Goal: Task Accomplishment & Management: Manage account settings

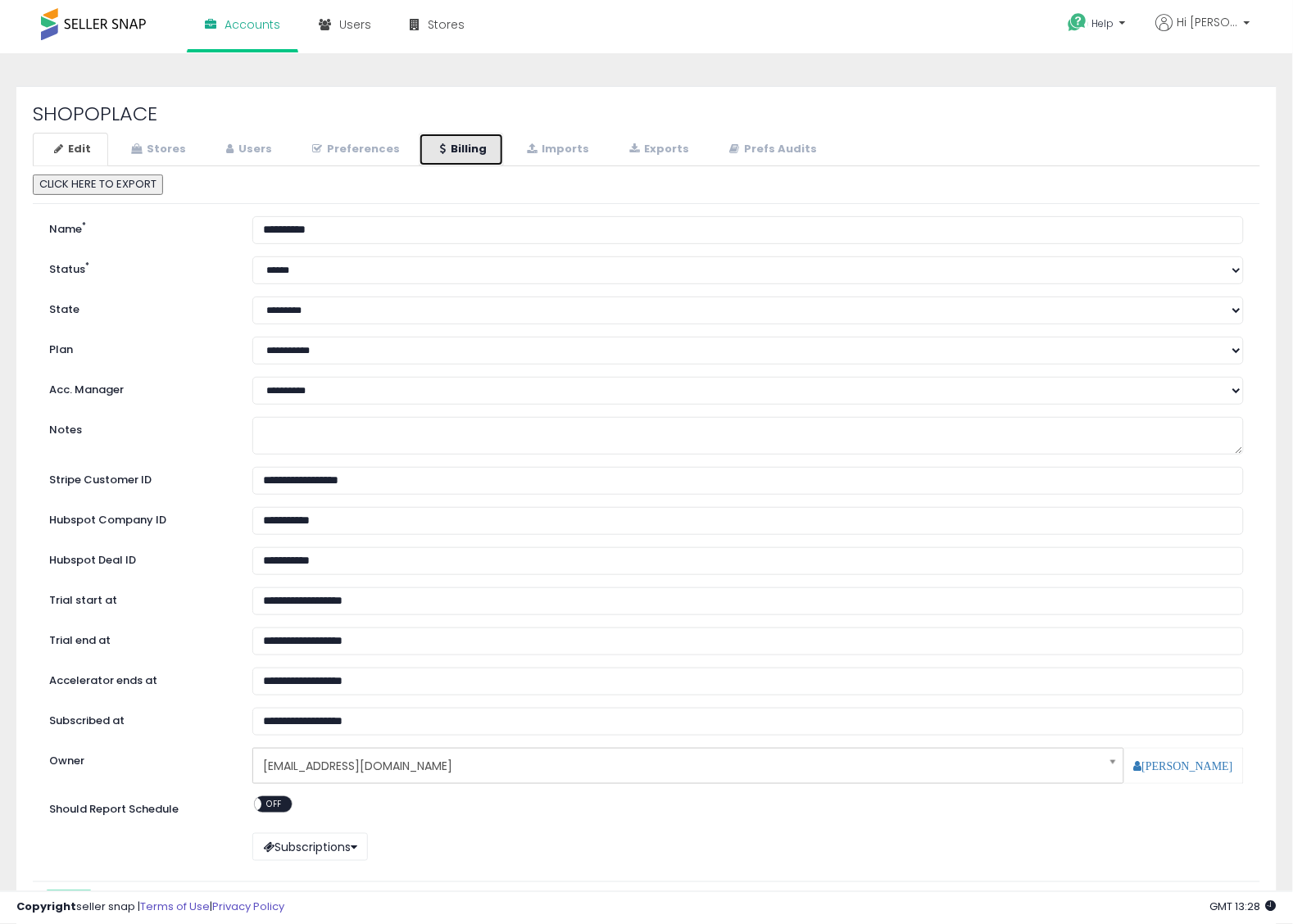
click at [468, 147] on link "Billing" at bounding box center [460, 149] width 85 height 33
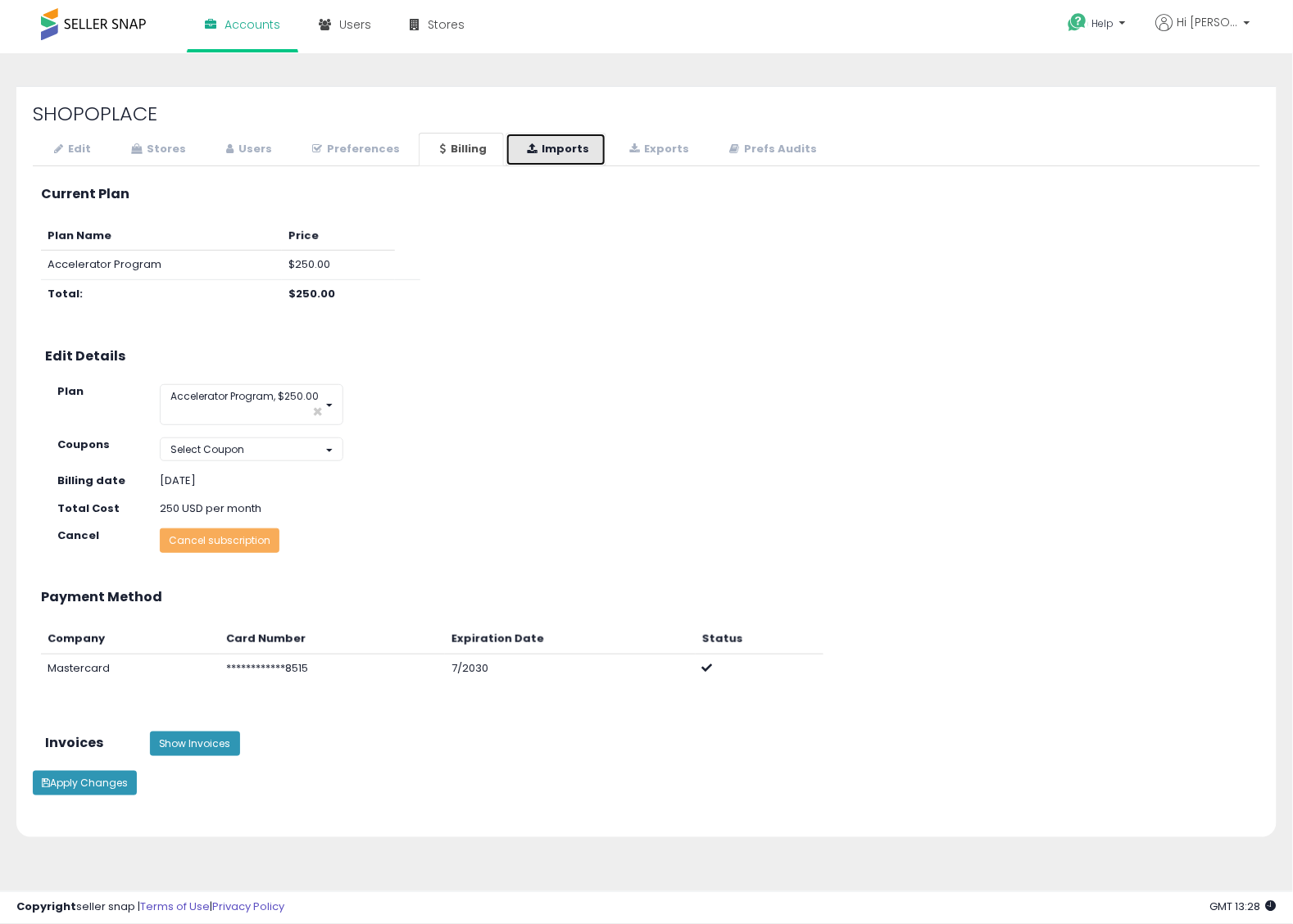
click at [549, 147] on link "Imports" at bounding box center [556, 149] width 101 height 33
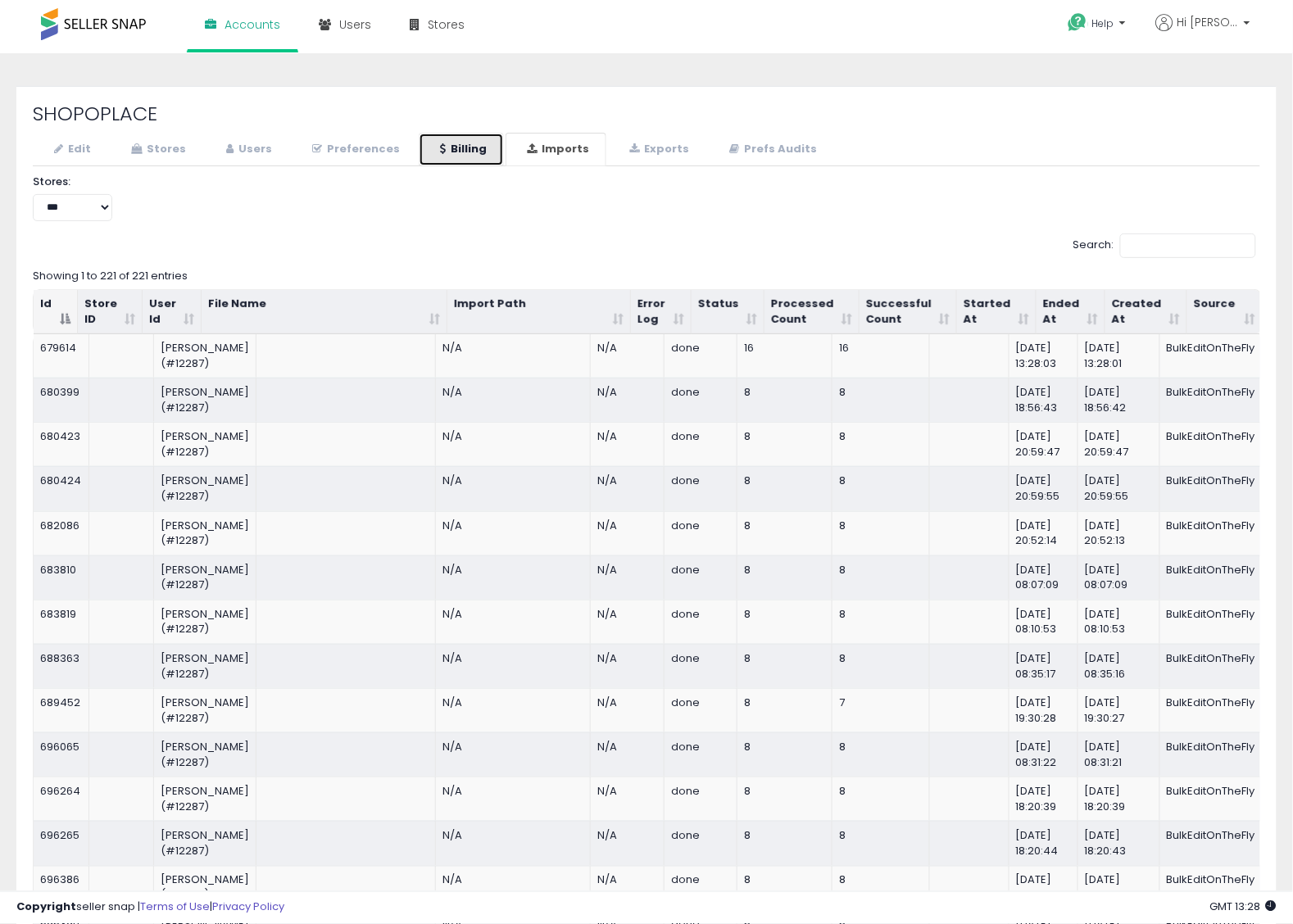
click at [456, 152] on link "Billing" at bounding box center [460, 149] width 85 height 33
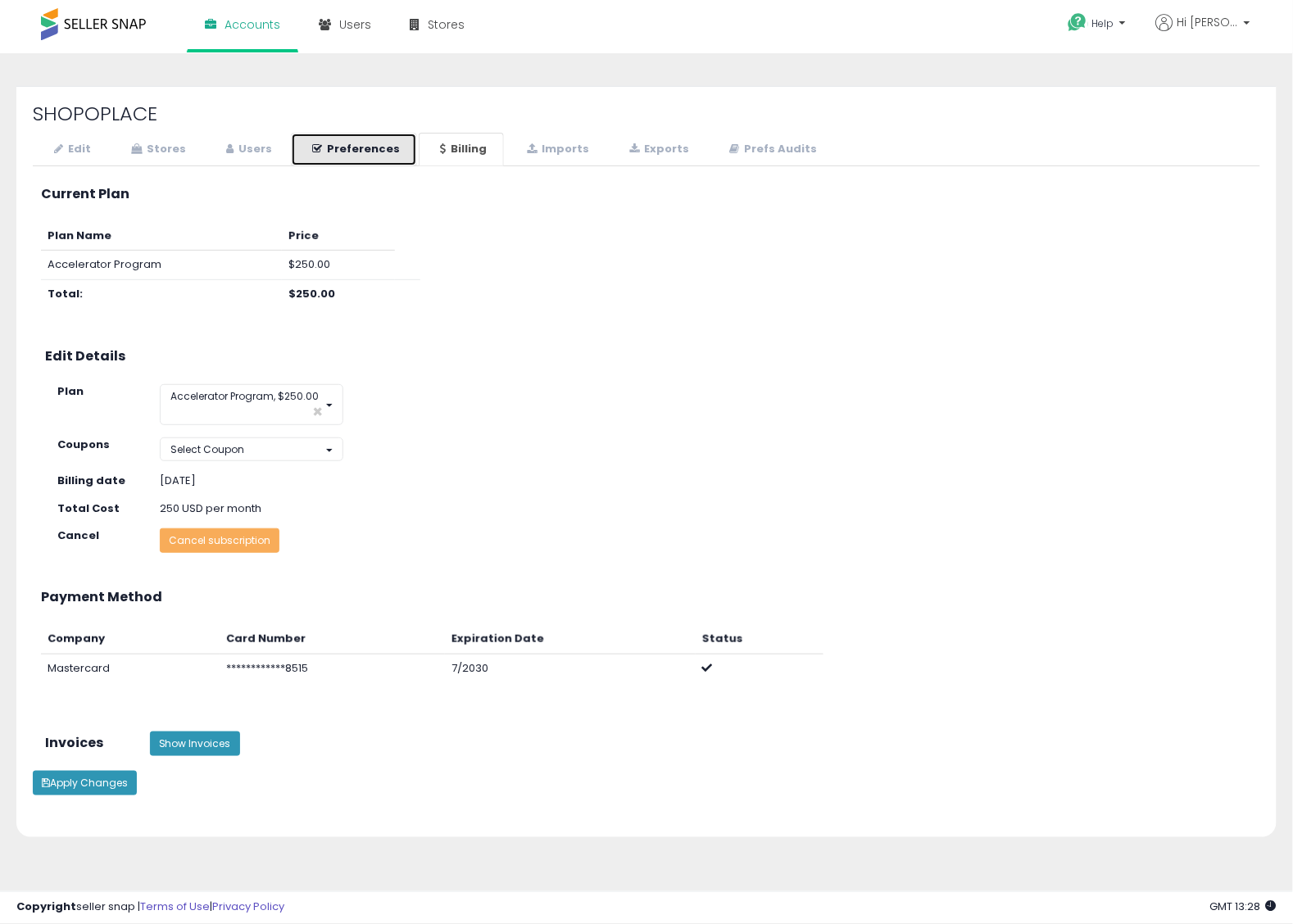
click at [370, 144] on link "Preferences" at bounding box center [354, 149] width 126 height 33
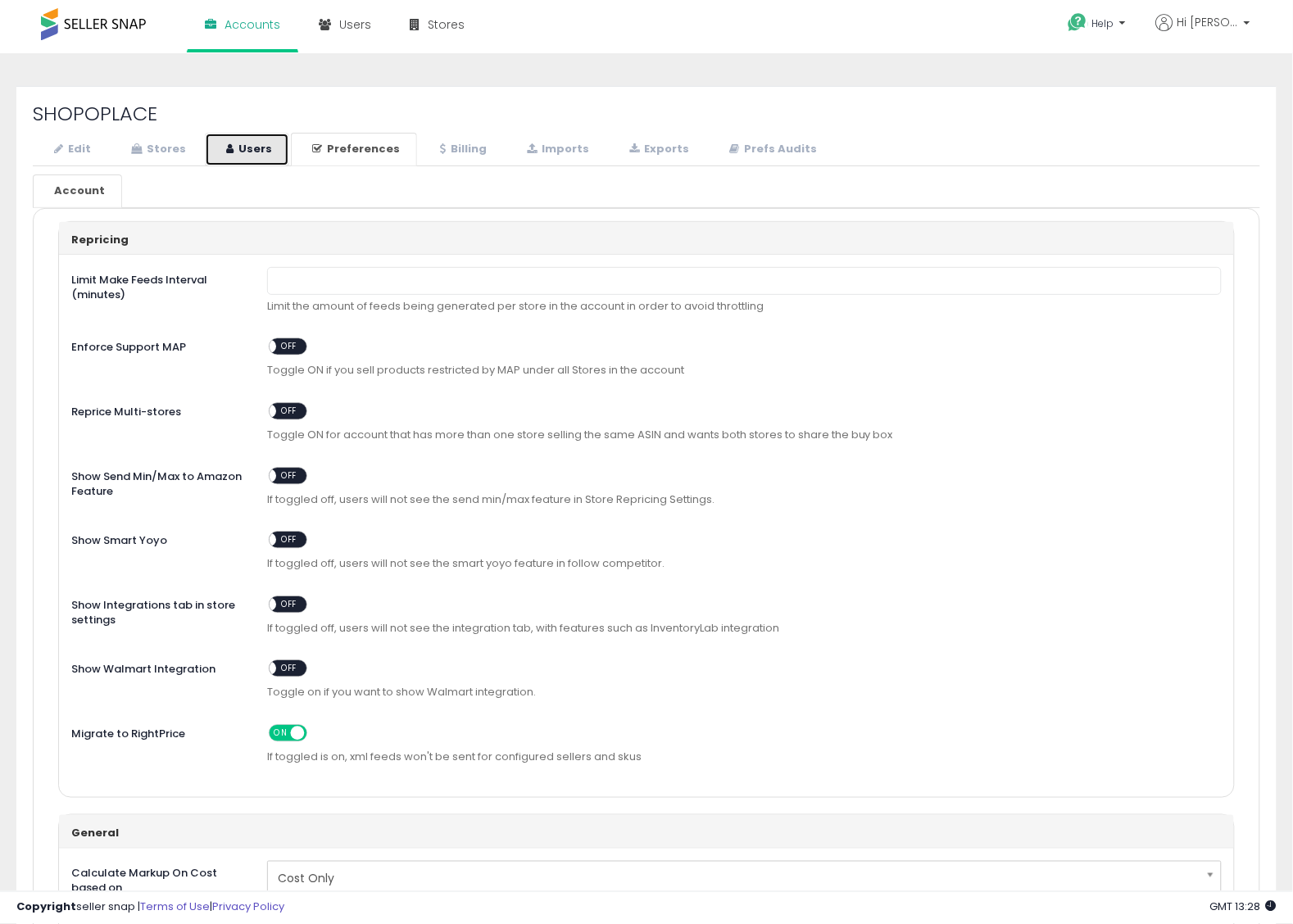
click at [252, 141] on link "Users" at bounding box center [247, 149] width 84 height 33
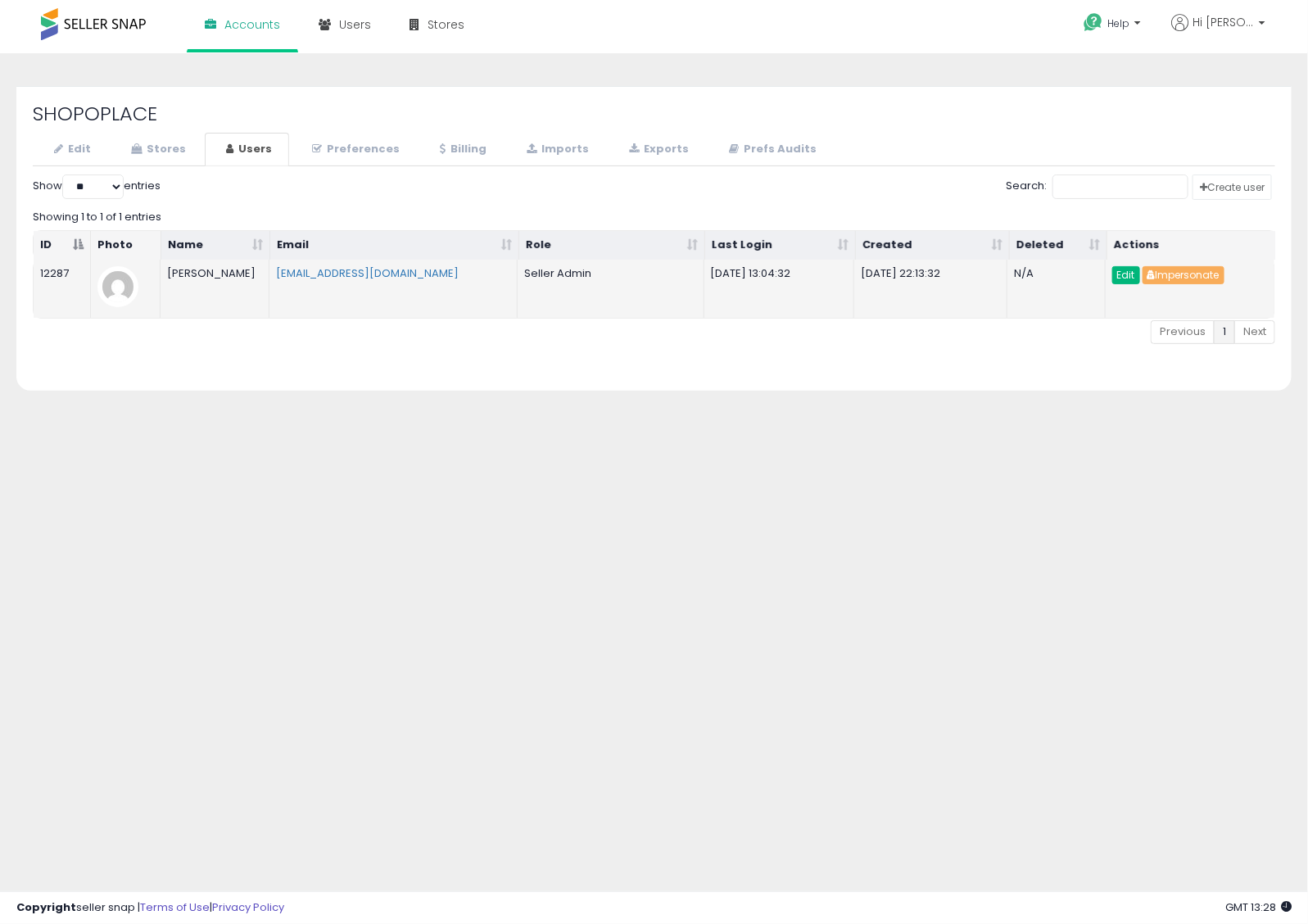
click at [1123, 279] on link "Edit" at bounding box center [1127, 275] width 28 height 18
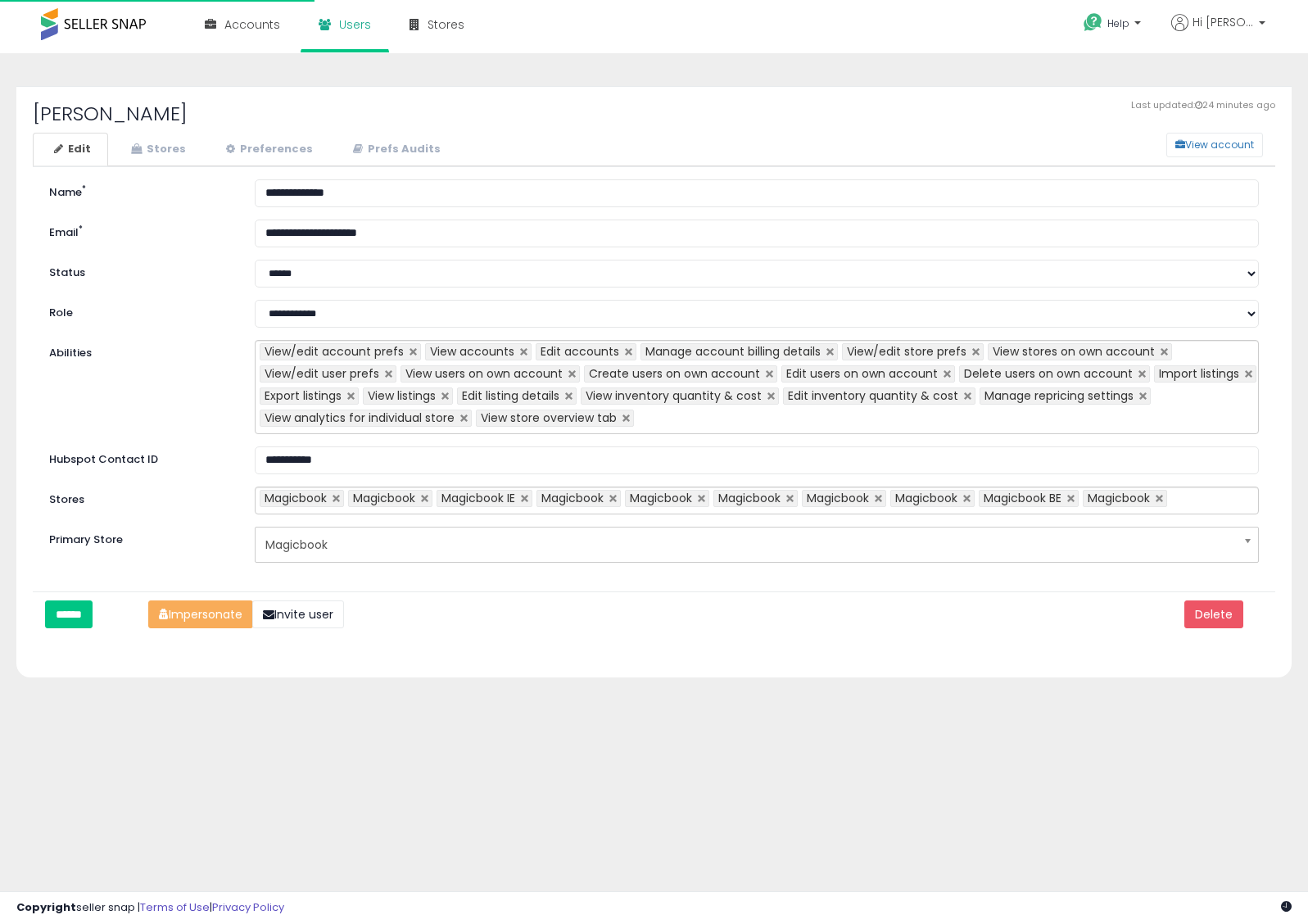
select select "**"
click at [157, 141] on link "Stores" at bounding box center [156, 149] width 94 height 33
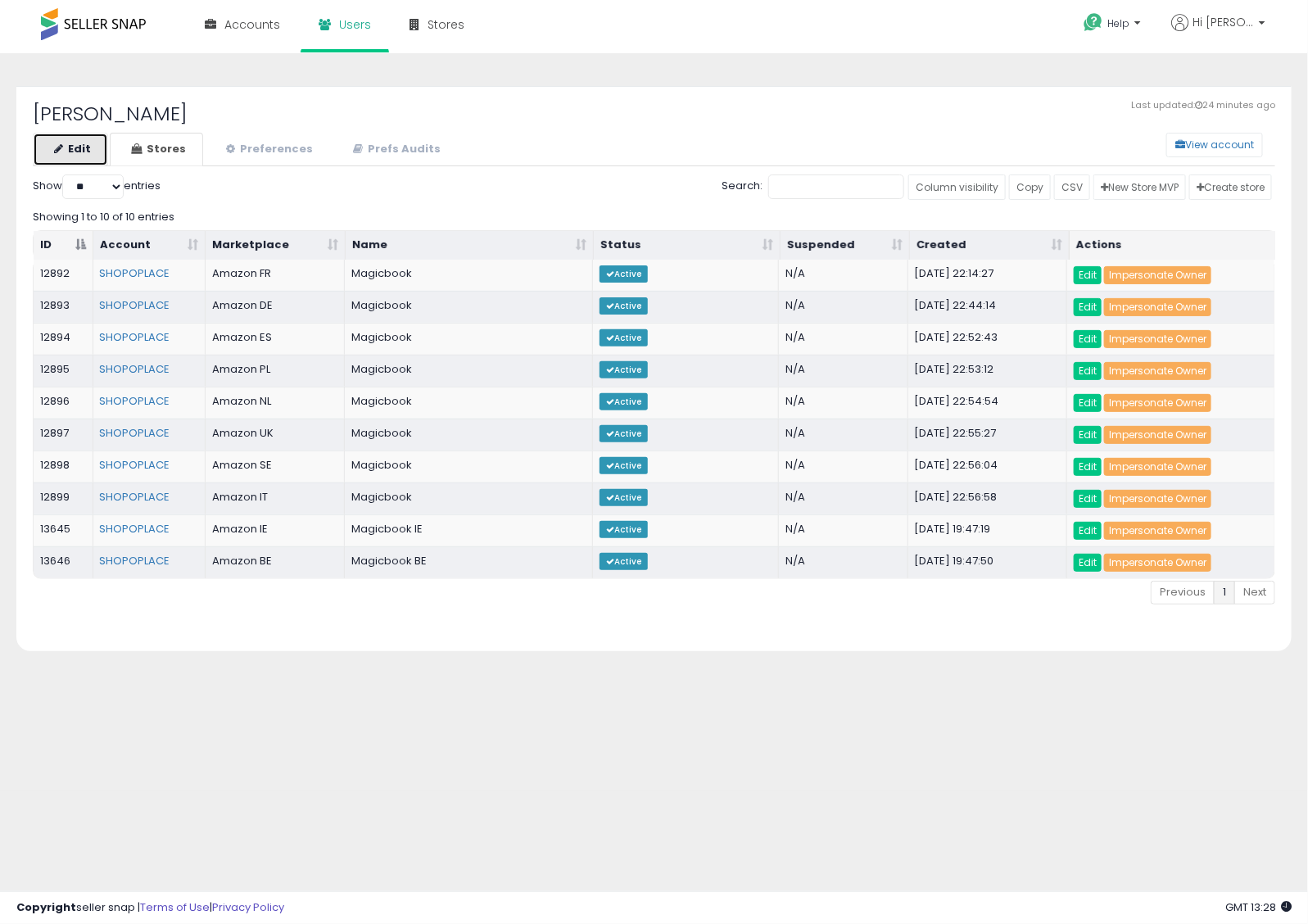
click at [83, 140] on link "Edit" at bounding box center [70, 149] width 75 height 33
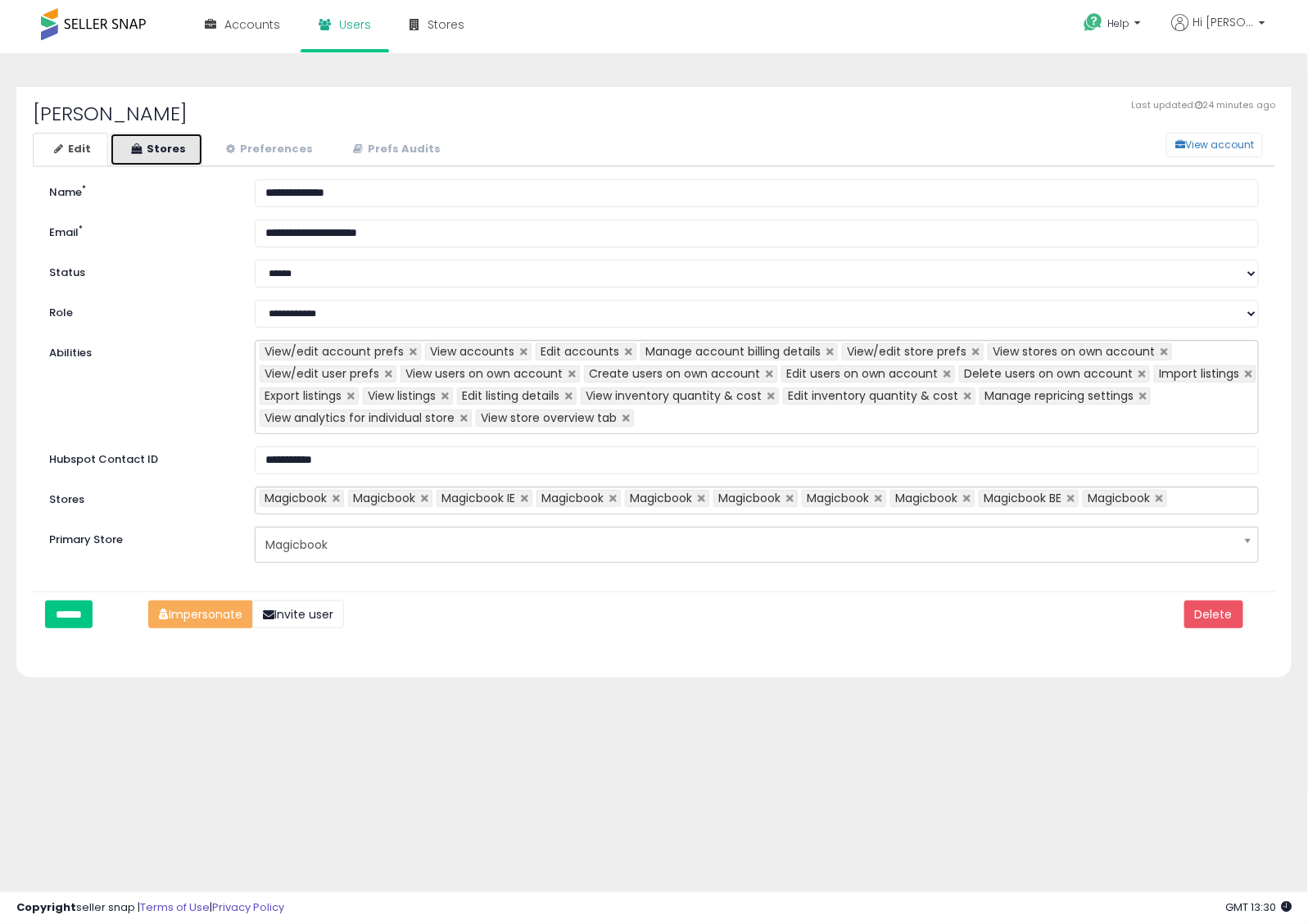
click at [173, 146] on link "Stores" at bounding box center [156, 149] width 94 height 33
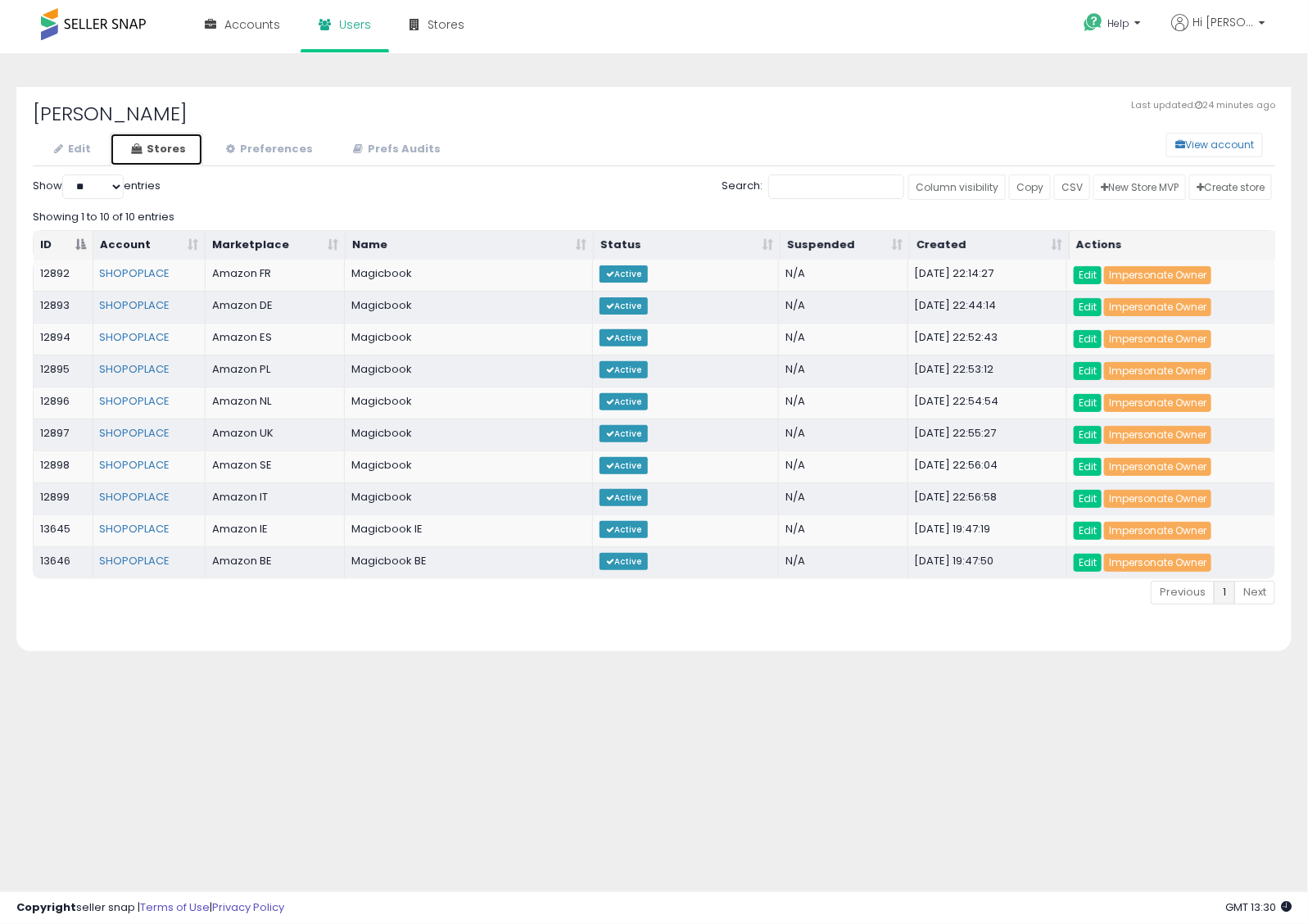
click at [110, 153] on link "Stores" at bounding box center [156, 149] width 94 height 33
click at [96, 153] on link "Edit" at bounding box center [70, 149] width 75 height 33
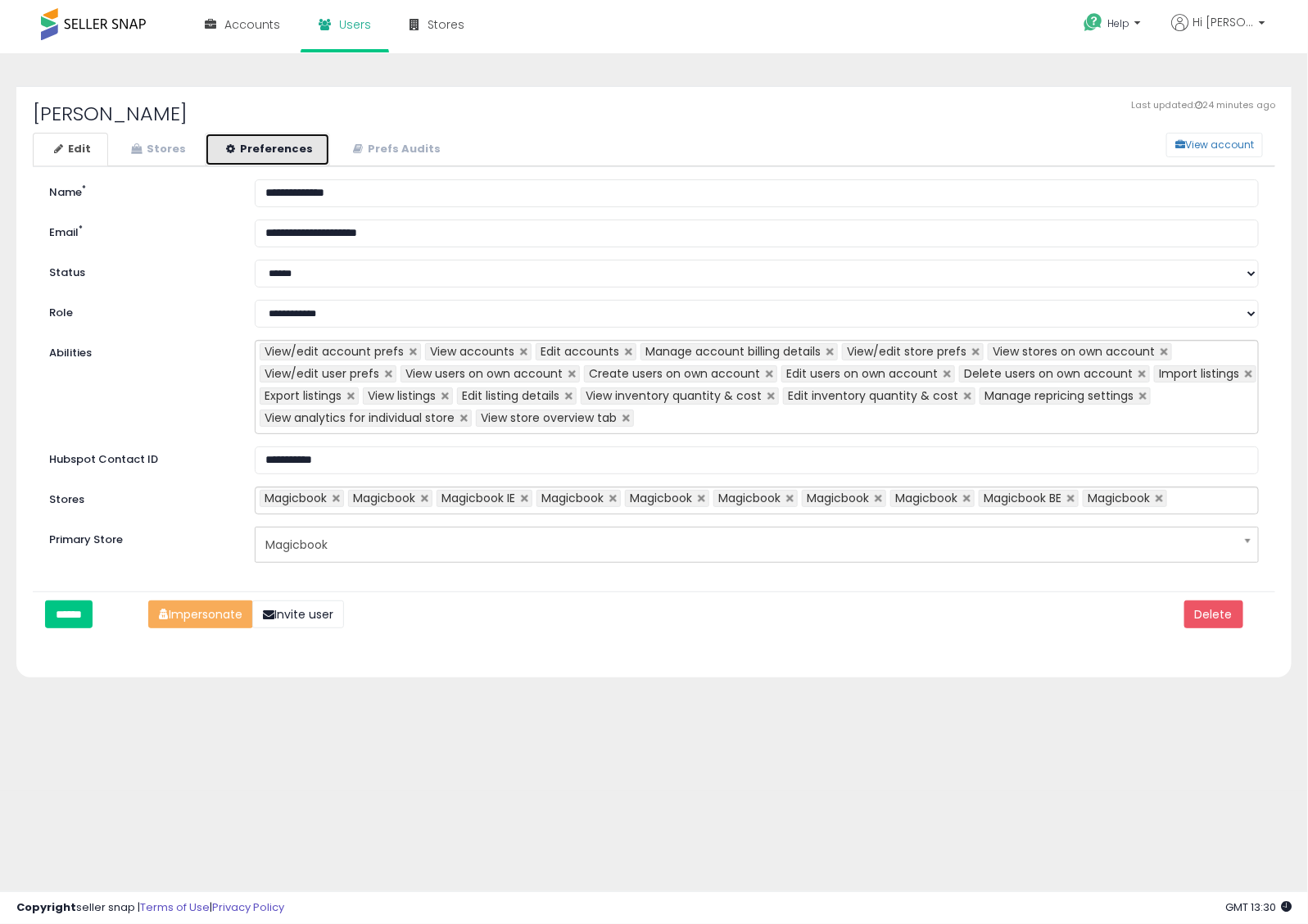
click at [258, 144] on link "Preferences" at bounding box center [267, 149] width 125 height 33
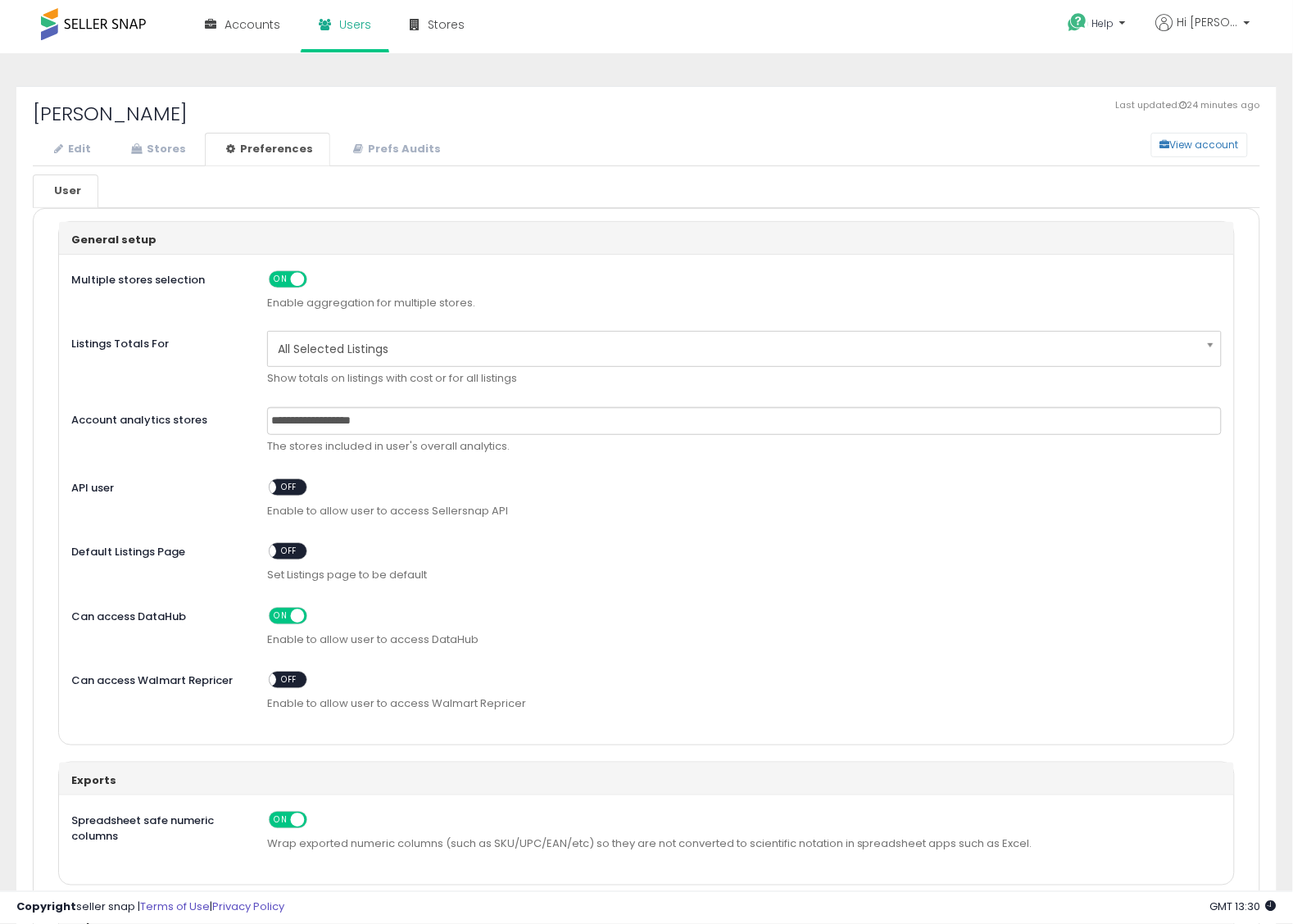
click at [291, 504] on div "ON OFF Enable to allow user to access Sellersnap API" at bounding box center [744, 503] width 979 height 48
click at [291, 488] on span "OFF" at bounding box center [289, 487] width 26 height 14
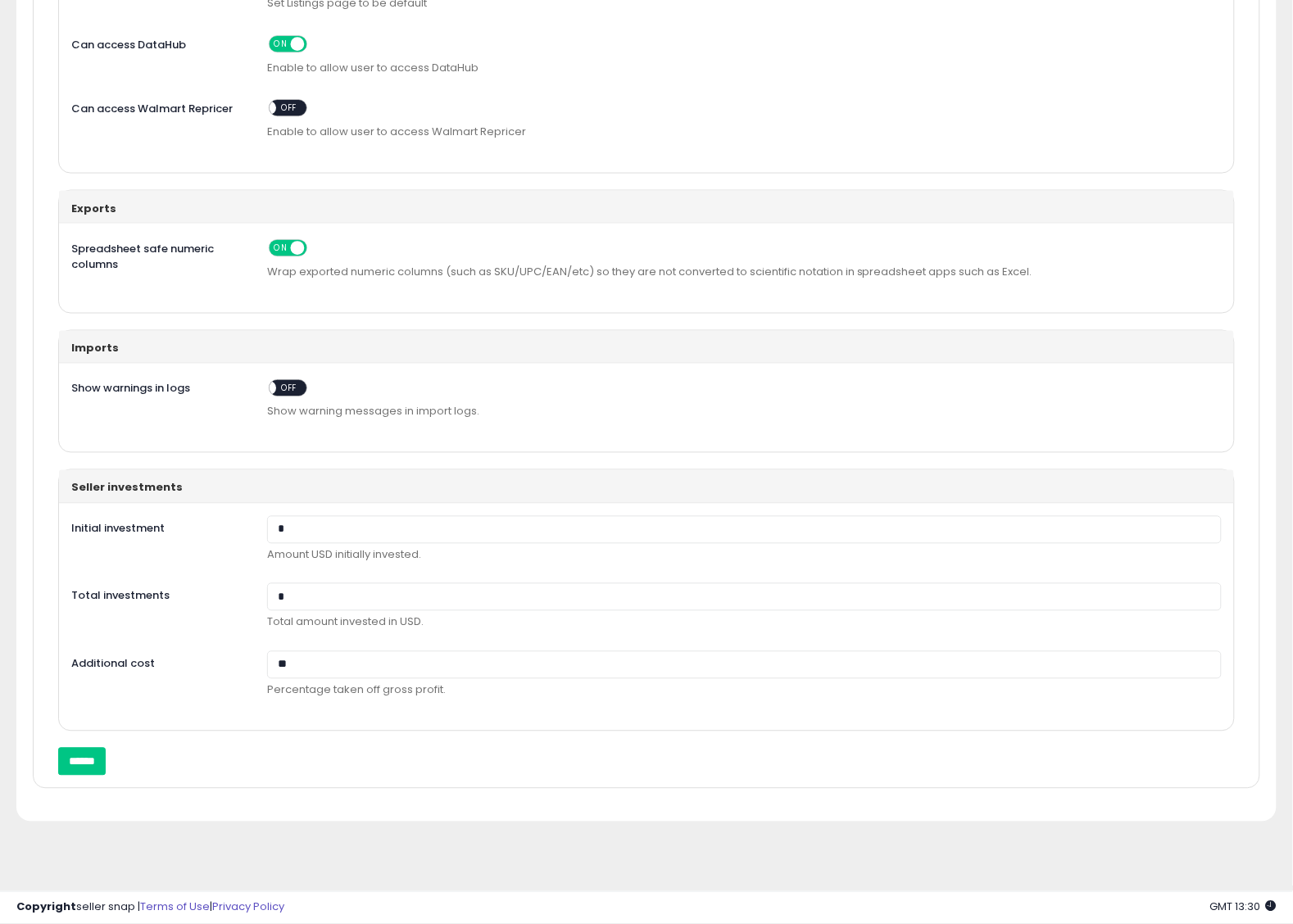
scroll to position [582, 0]
click at [100, 758] on input "******" at bounding box center [82, 762] width 47 height 28
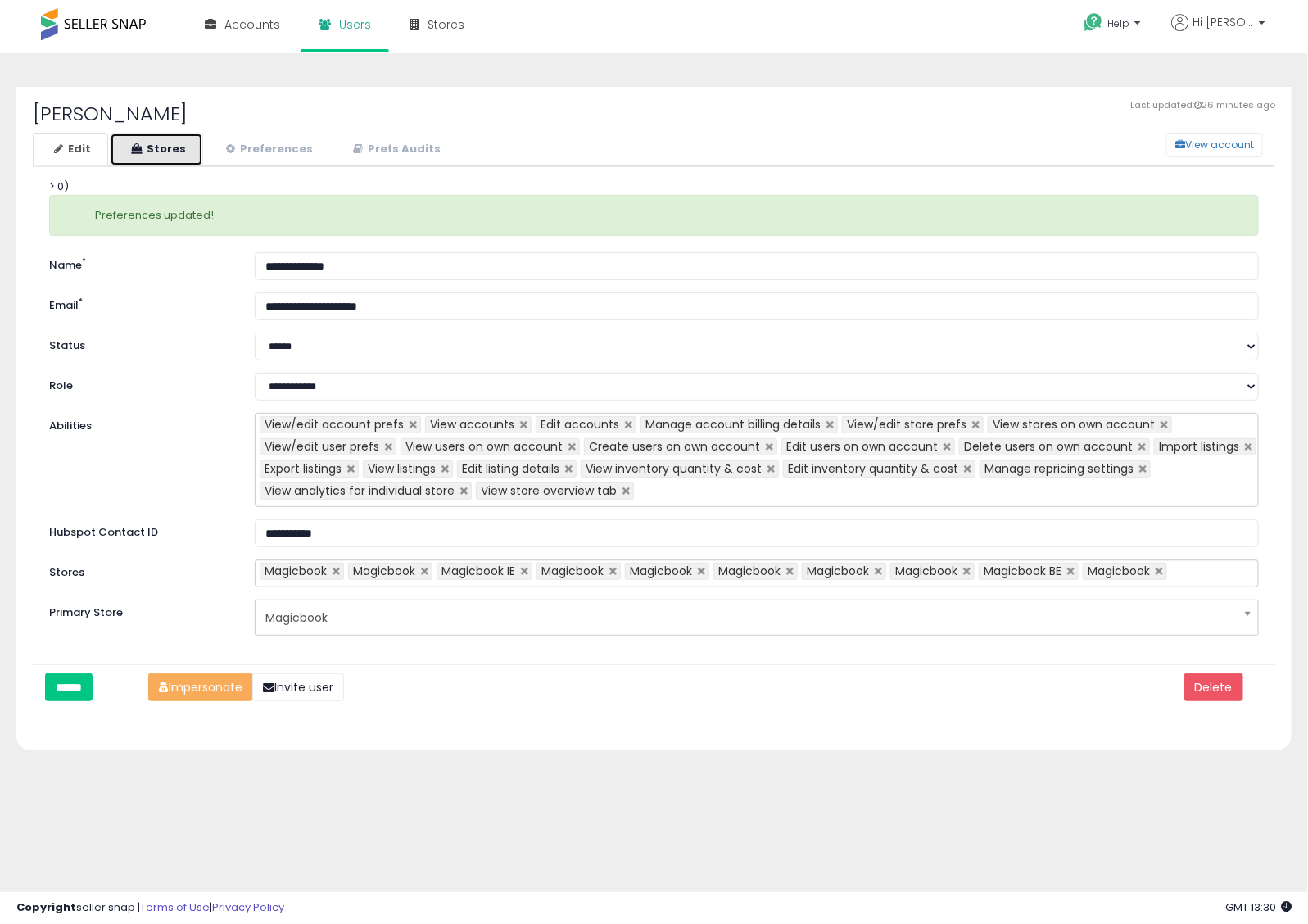
click at [158, 141] on link "Stores" at bounding box center [156, 149] width 94 height 33
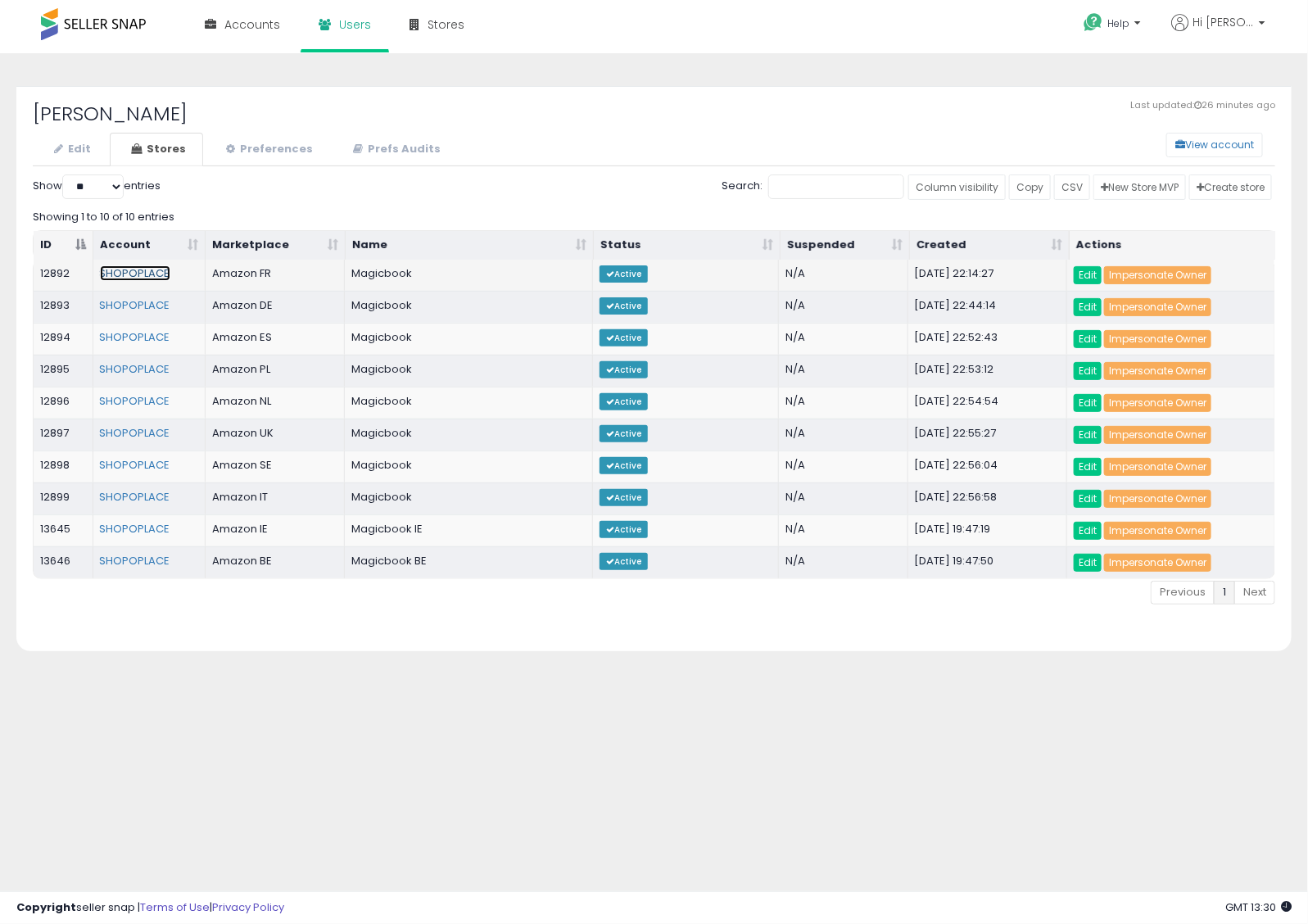
click at [132, 275] on link "SHOPOPLACE" at bounding box center [135, 274] width 70 height 16
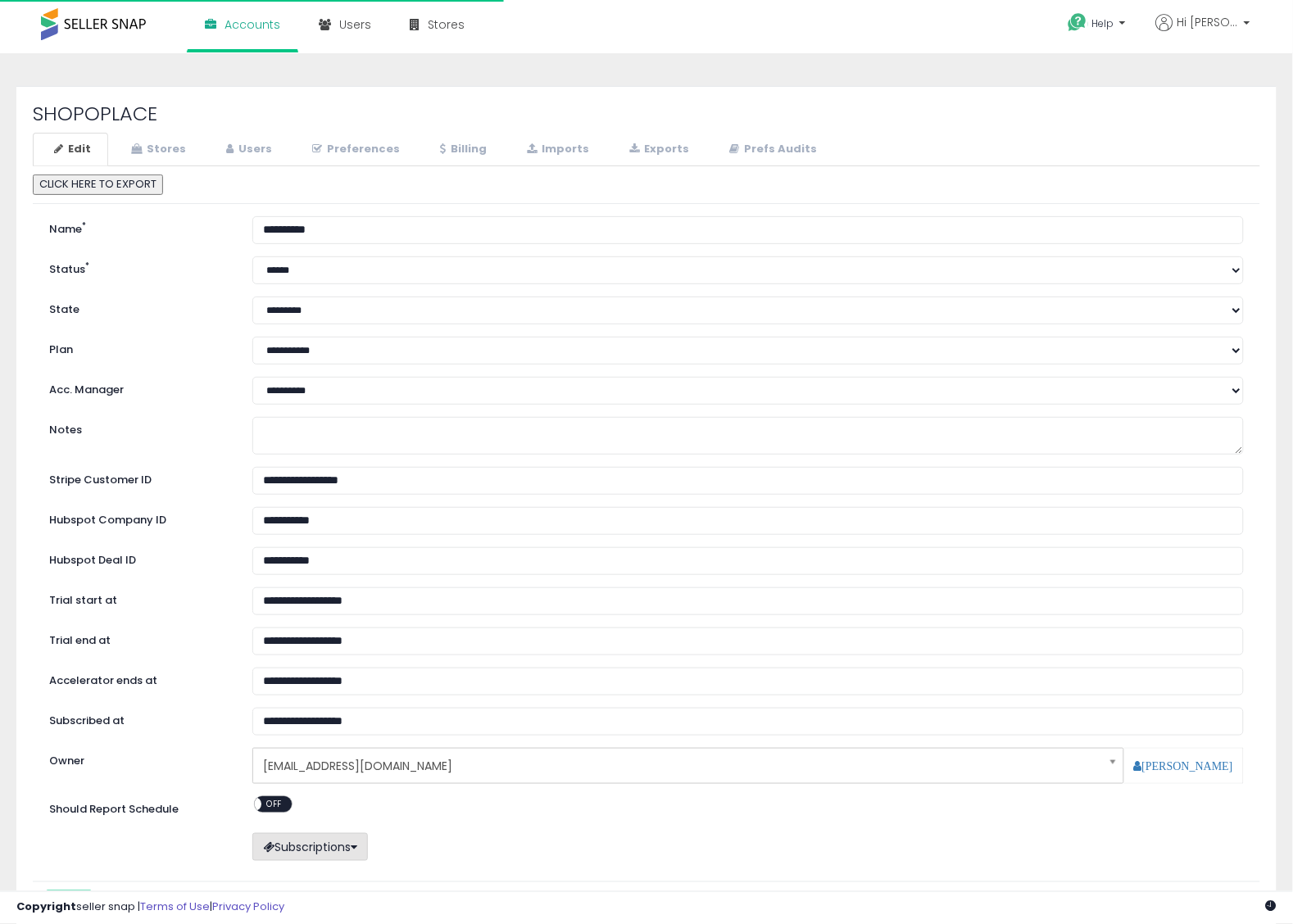
scroll to position [147, 0]
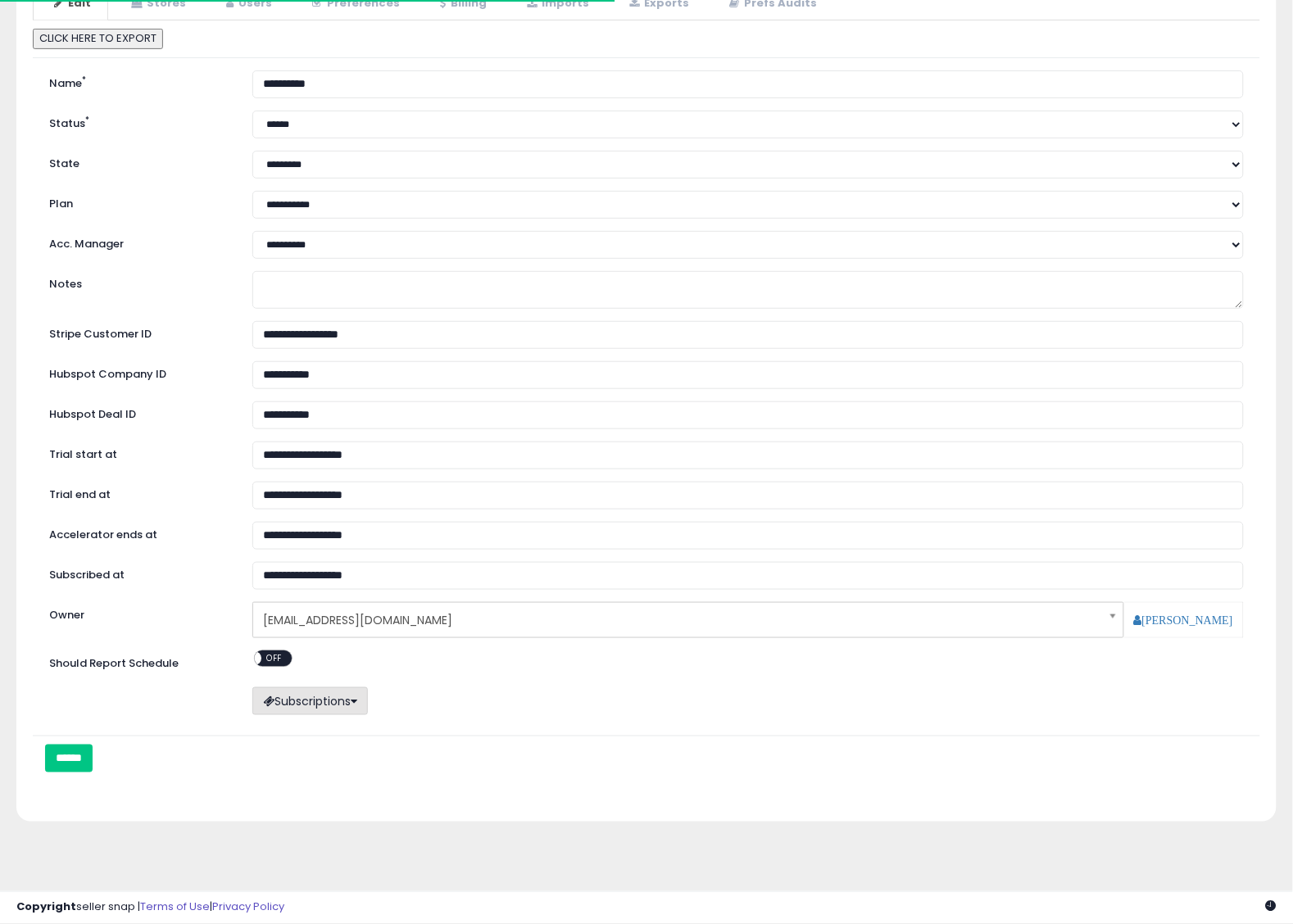
click at [304, 701] on button "Subscriptions" at bounding box center [310, 701] width 116 height 28
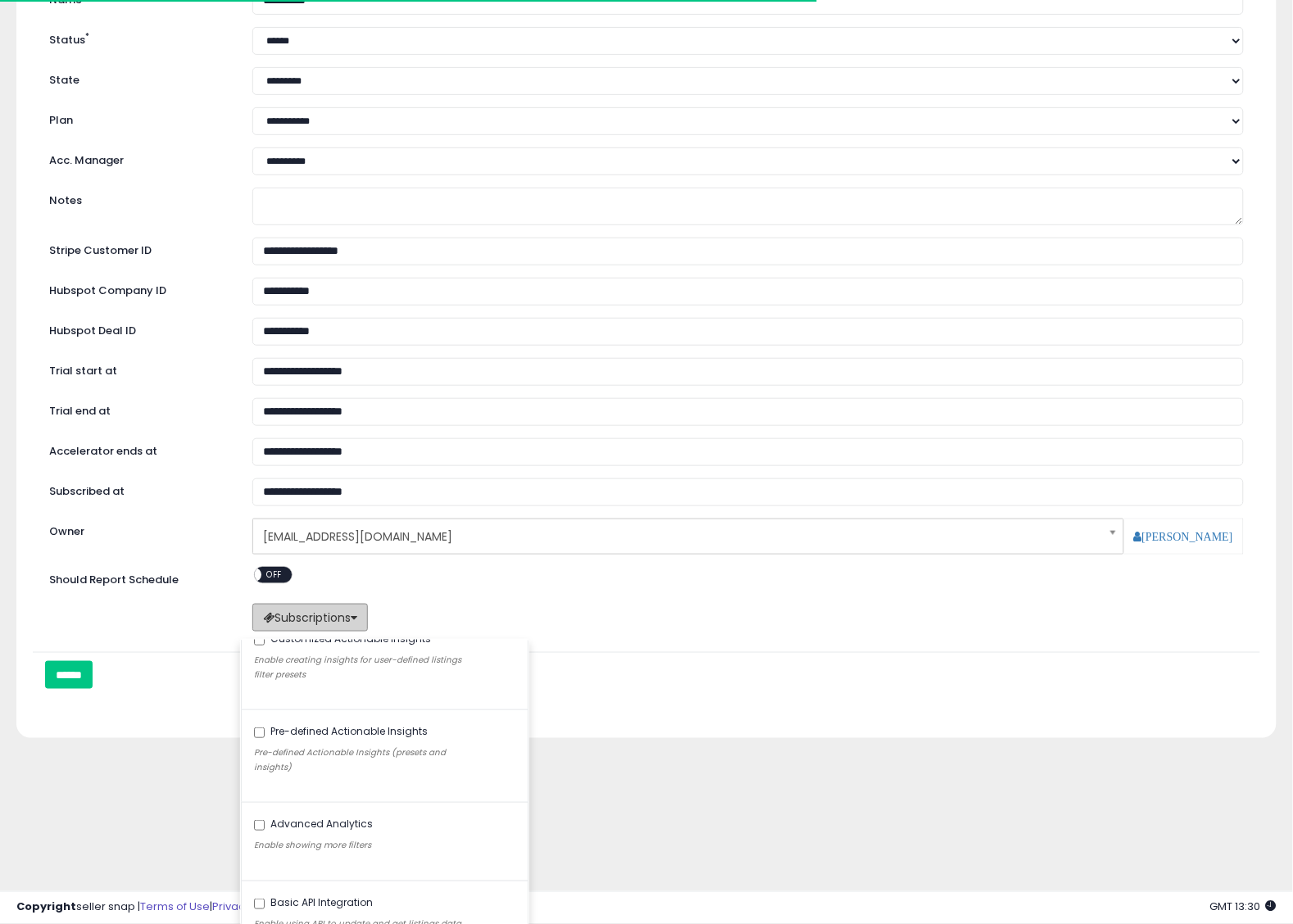
scroll to position [435, 0]
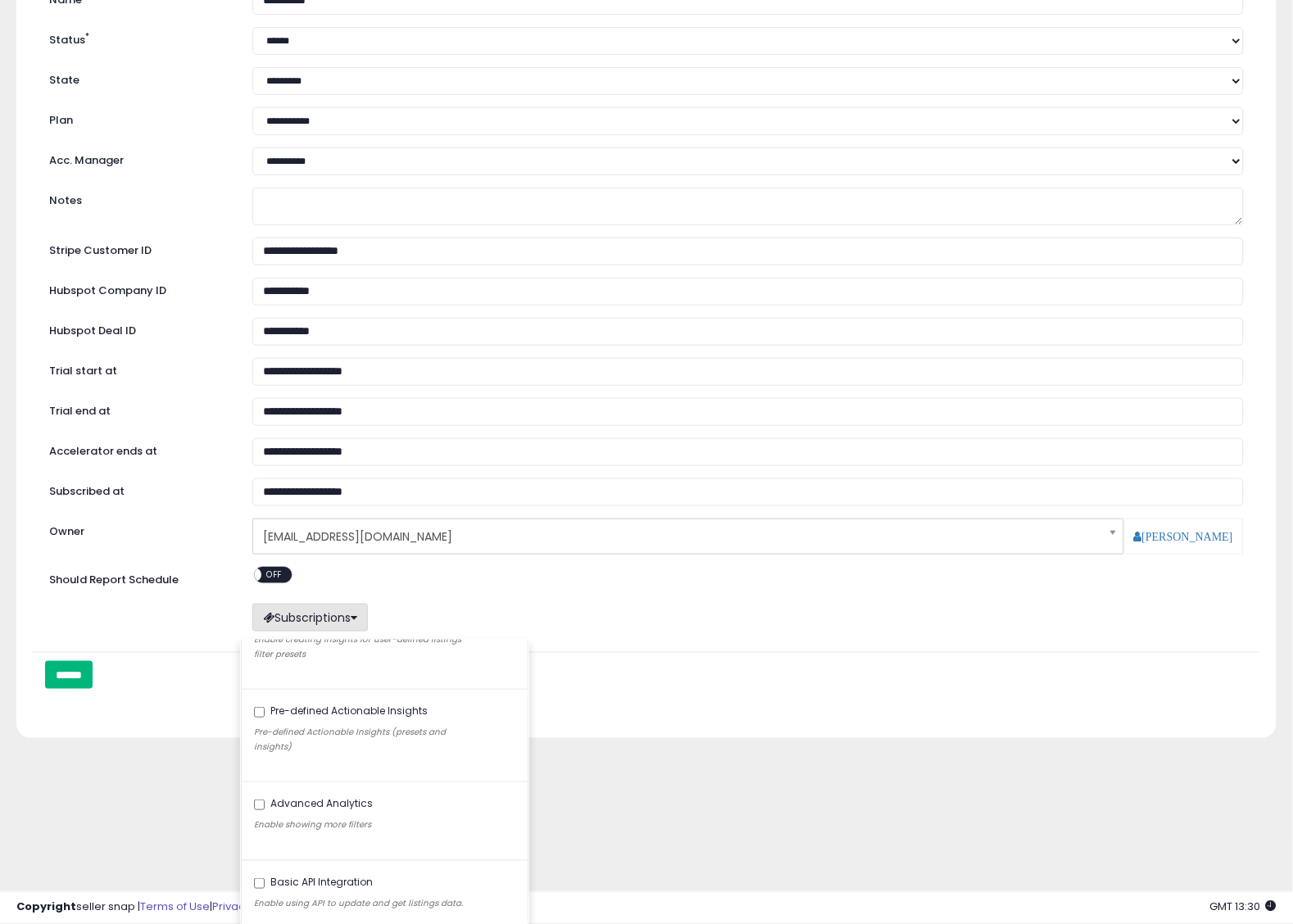
click at [70, 669] on input "******" at bounding box center [68, 675] width 47 height 28
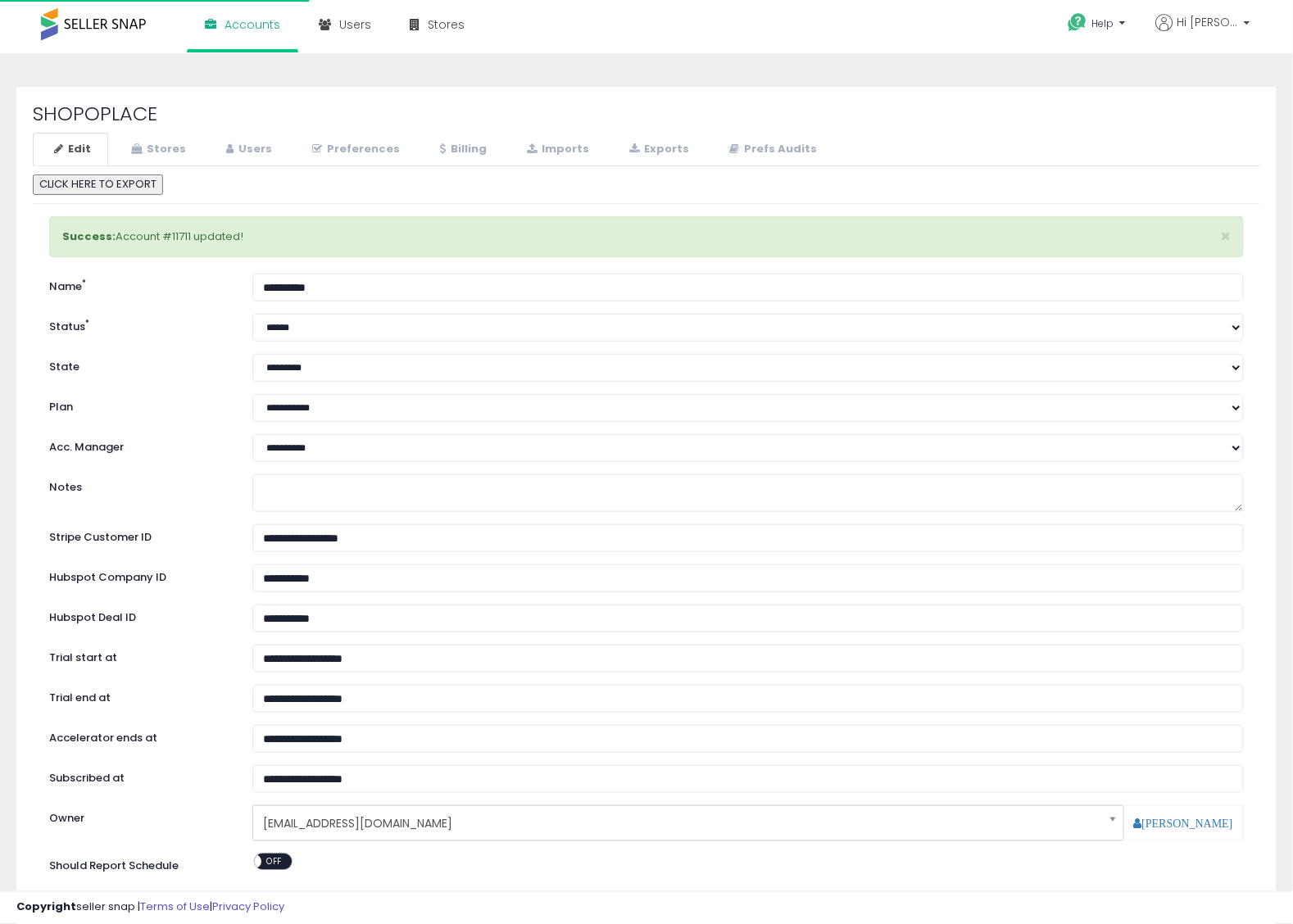
select select "**"
click at [144, 146] on link "Stores" at bounding box center [156, 149] width 94 height 33
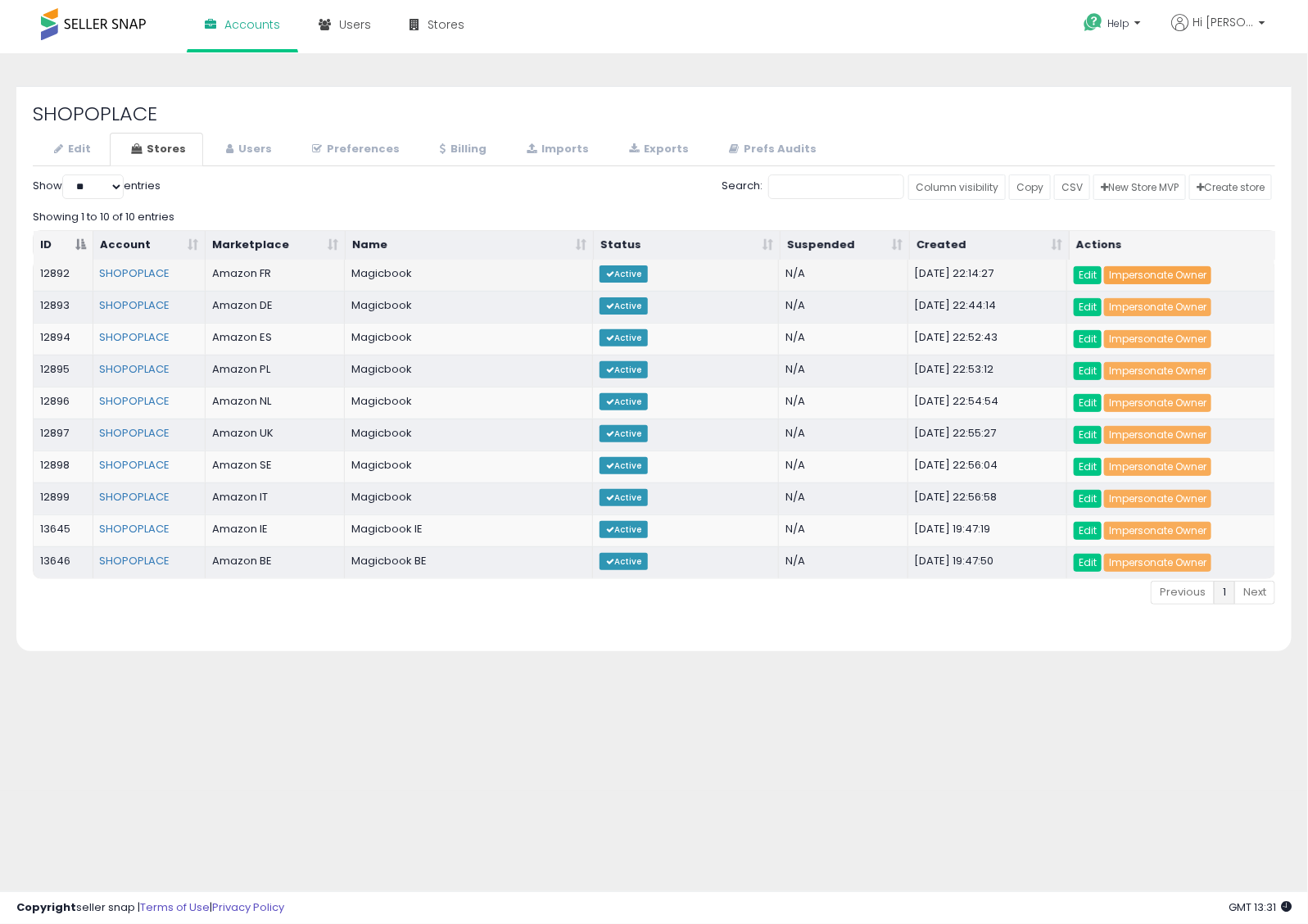
click at [1143, 280] on link "Impersonate Owner" at bounding box center [1158, 275] width 107 height 18
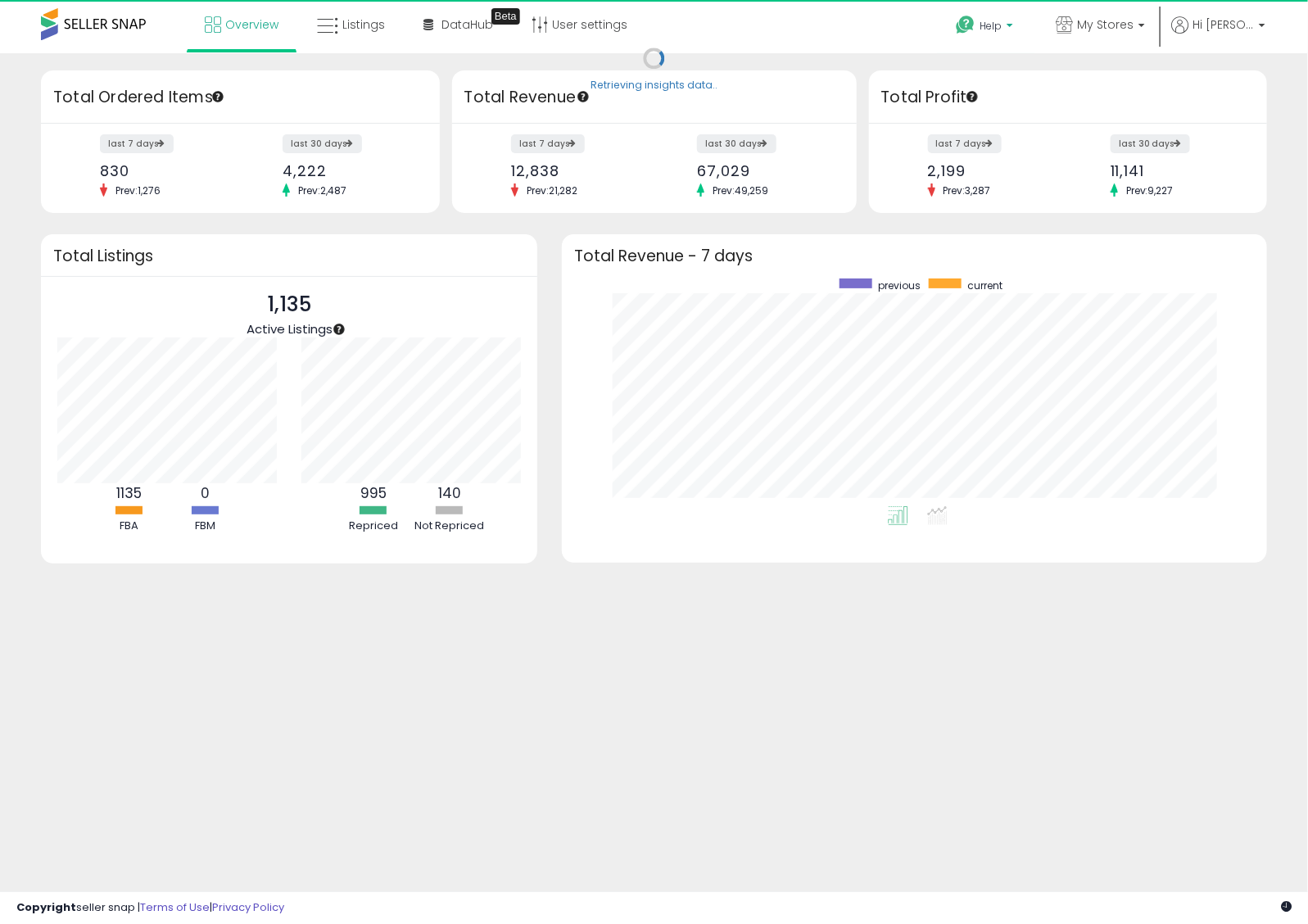
scroll to position [228, 672]
click at [1018, 20] on p "Help" at bounding box center [986, 27] width 62 height 18
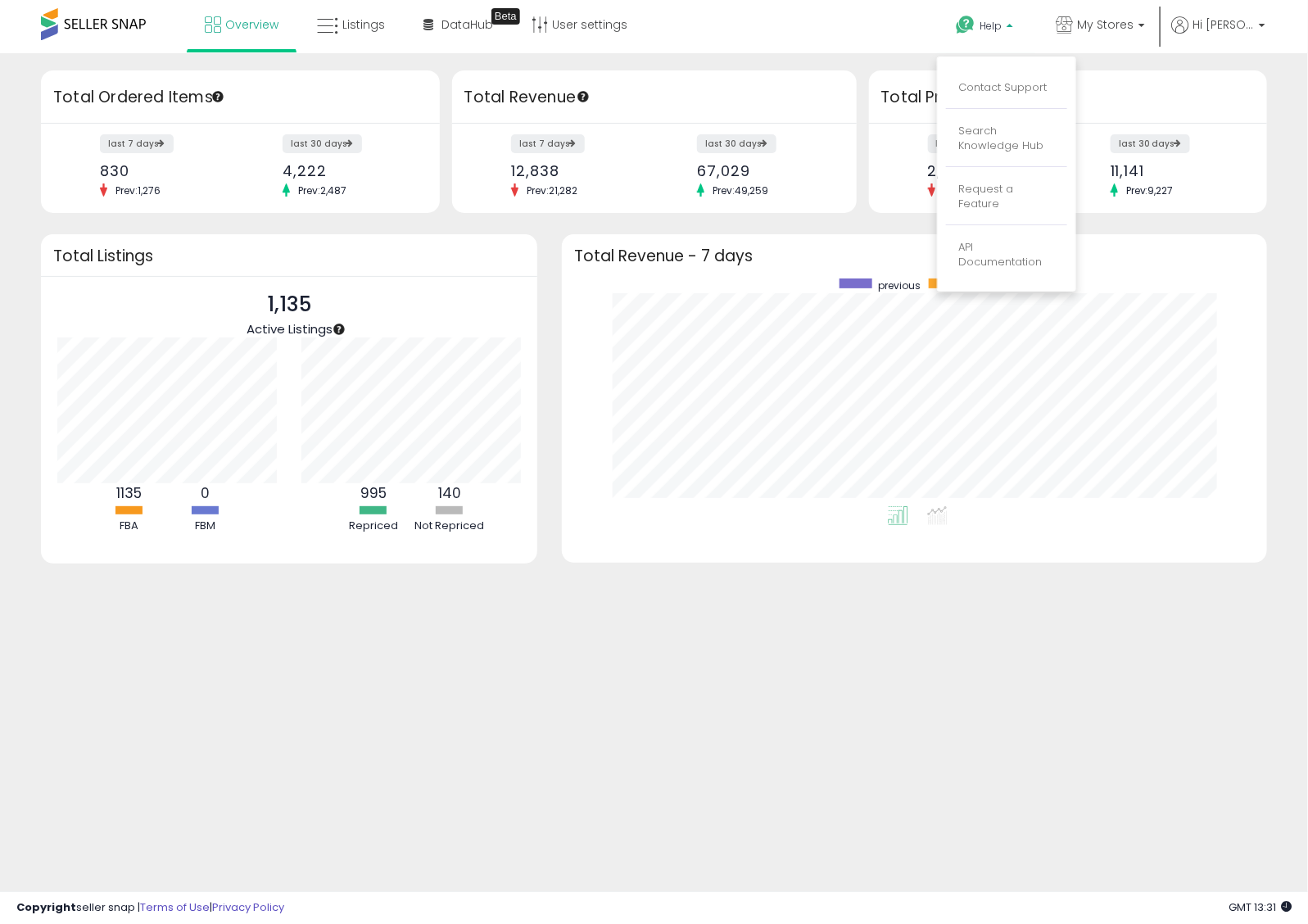
click at [882, 35] on div "Help Contact Support Search Knowledge Hub Request a Feature Account" at bounding box center [1067, 34] width 432 height 69
